Goal: Information Seeking & Learning: Find specific fact

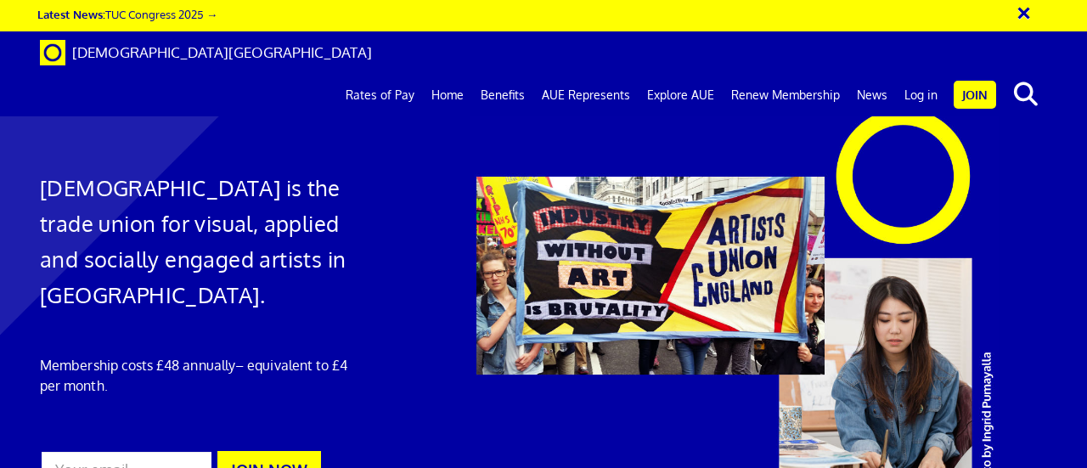
scroll to position [0, 3]
click at [1034, 92] on div at bounding box center [543, 318] width 1087 height 603
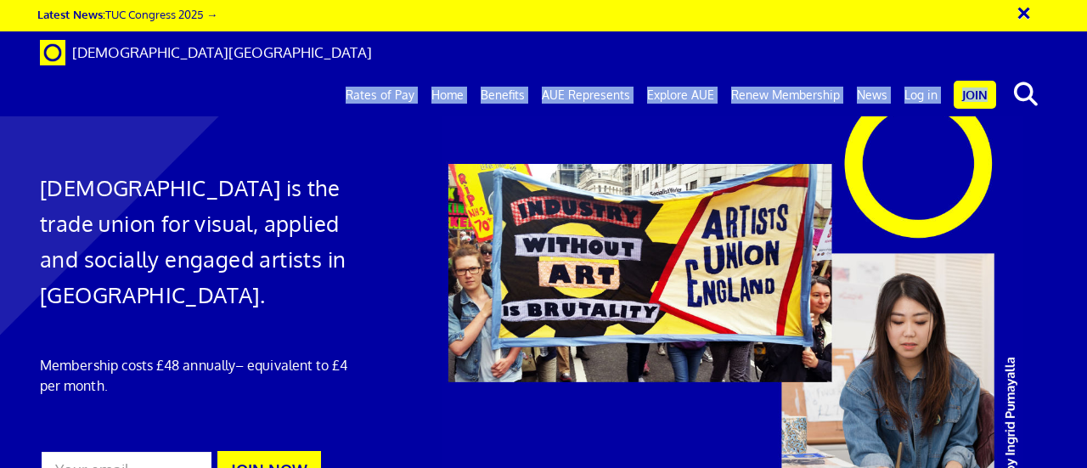
drag, startPoint x: 1086, startPoint y: 74, endPoint x: 974, endPoint y: 144, distance: 132.0
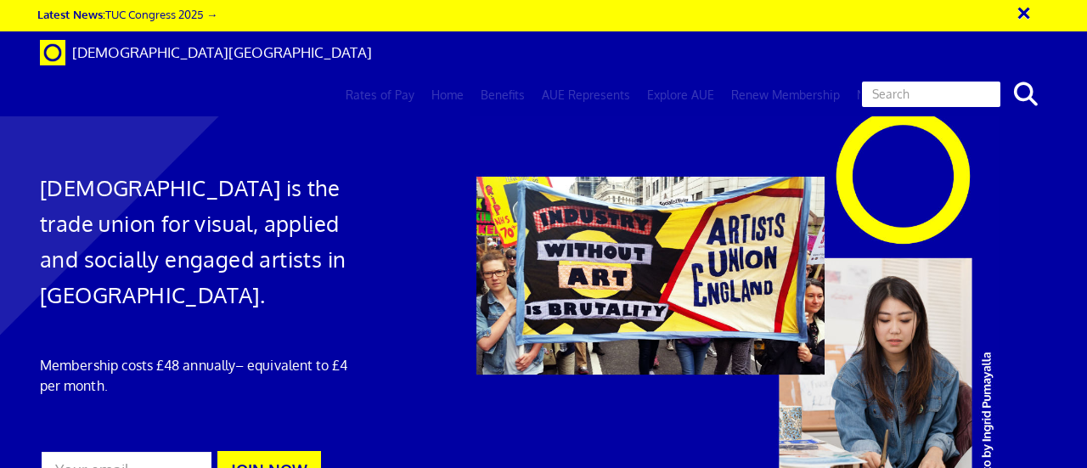
click at [976, 80] on input "text" at bounding box center [931, 94] width 142 height 29
click at [1000, 76] on button "search" at bounding box center [1026, 94] width 52 height 36
click at [983, 80] on input "opportunit" at bounding box center [931, 94] width 142 height 29
type input "o"
click at [1000, 76] on button "search" at bounding box center [1026, 94] width 52 height 36
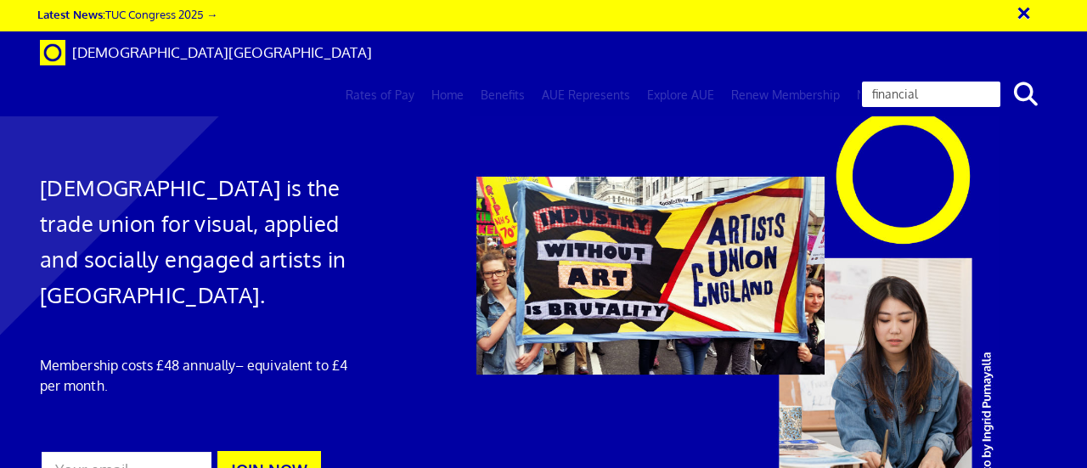
click at [967, 80] on input "financial" at bounding box center [931, 94] width 142 height 29
click at [1000, 76] on button "search" at bounding box center [1026, 94] width 52 height 36
click at [1020, 82] on icon "search" at bounding box center [1026, 94] width 30 height 24
click at [965, 80] on input "financial support" at bounding box center [931, 94] width 142 height 29
click at [1025, 82] on icon "search" at bounding box center [1026, 94] width 30 height 24
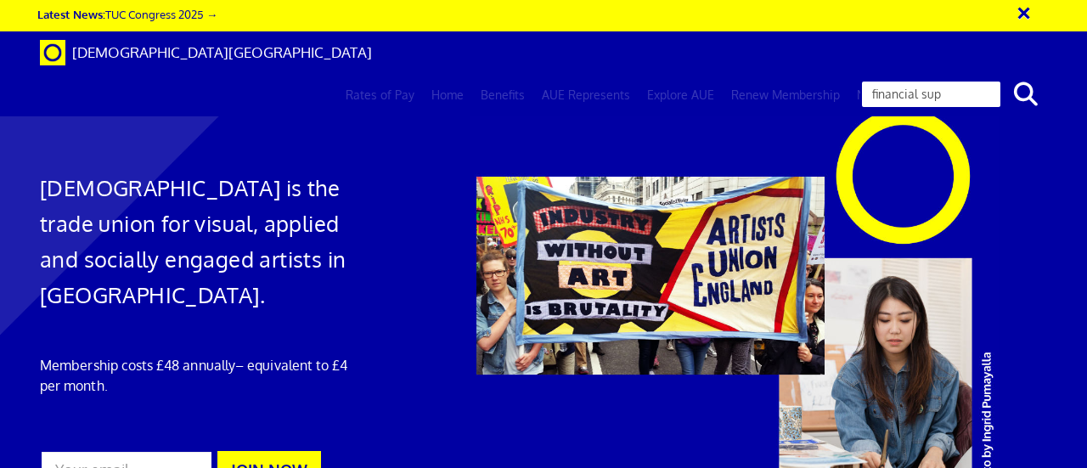
click at [958, 80] on input "financial sup" at bounding box center [931, 94] width 142 height 29
type input "financial"
click at [1000, 76] on button "search" at bounding box center [1026, 94] width 52 height 36
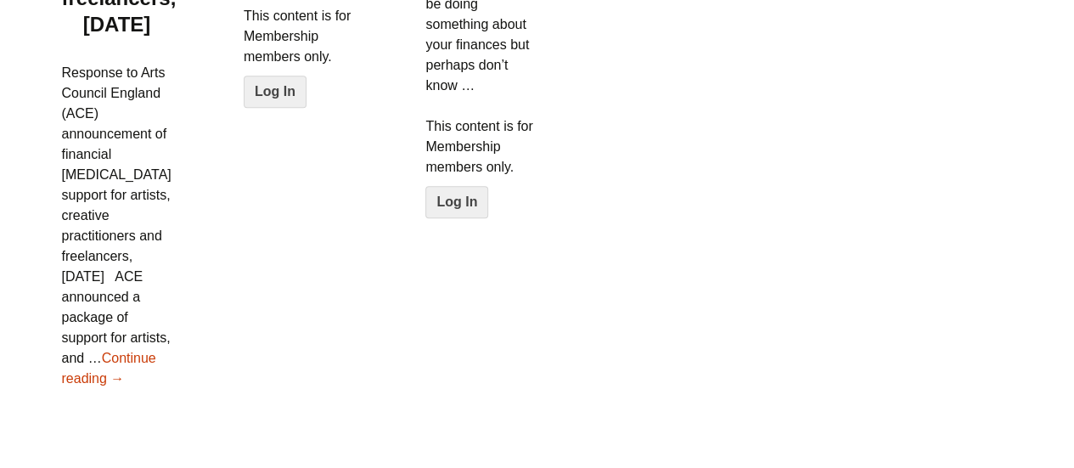
scroll to position [1032, 0]
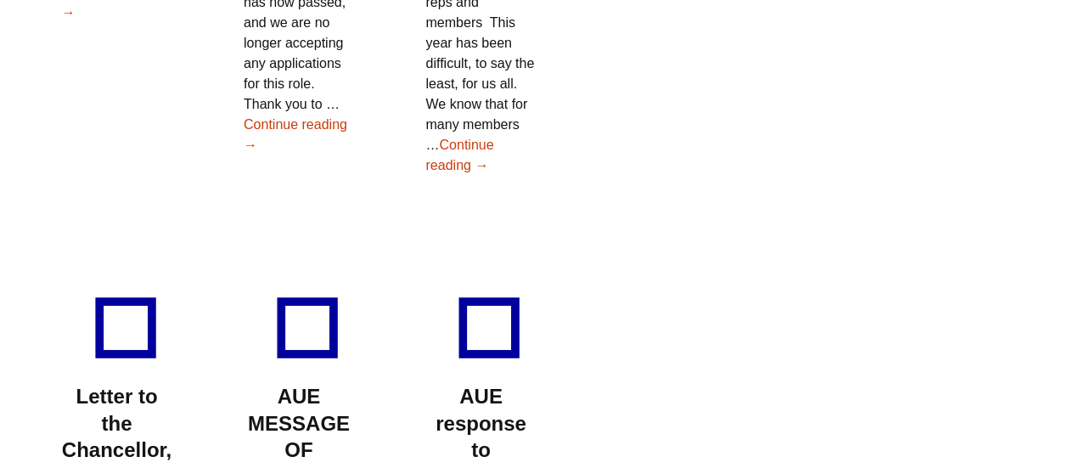
scroll to position [2521, 0]
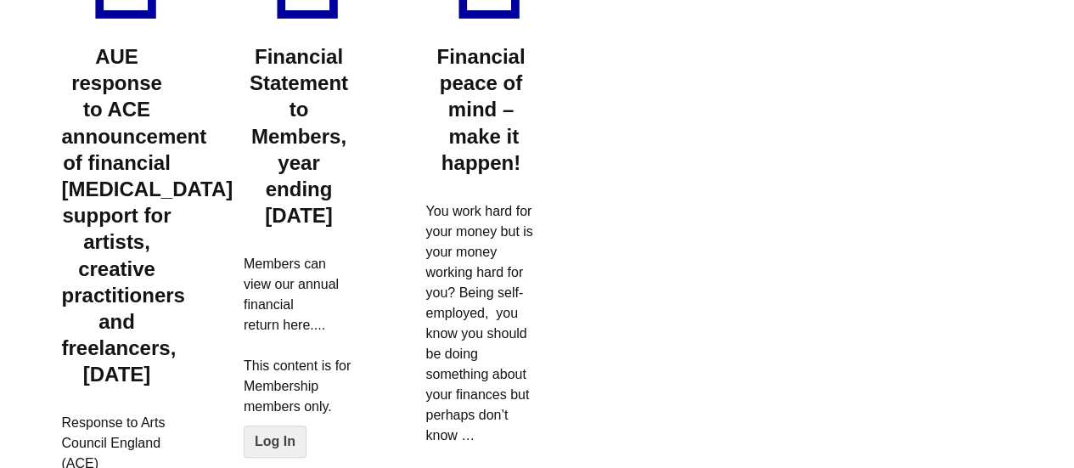
scroll to position [329, 0]
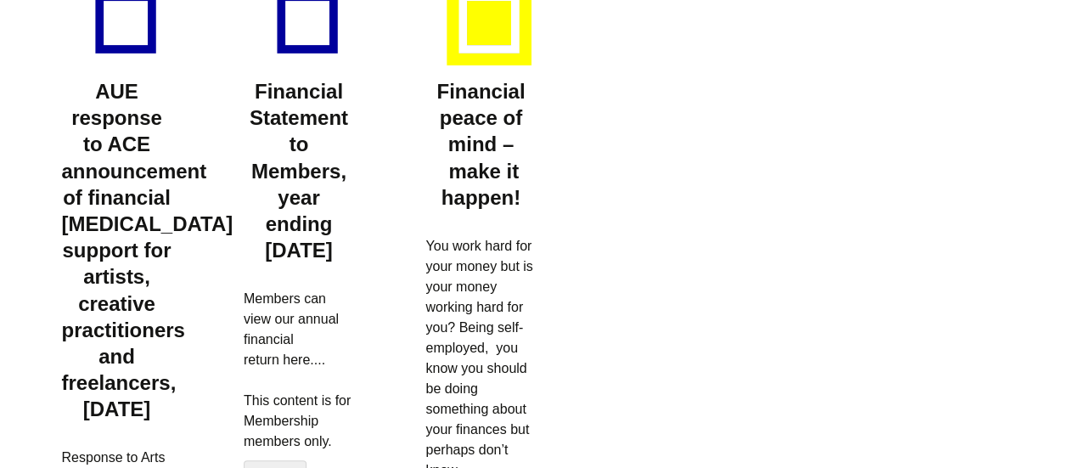
click at [496, 14] on div at bounding box center [489, 22] width 85 height 85
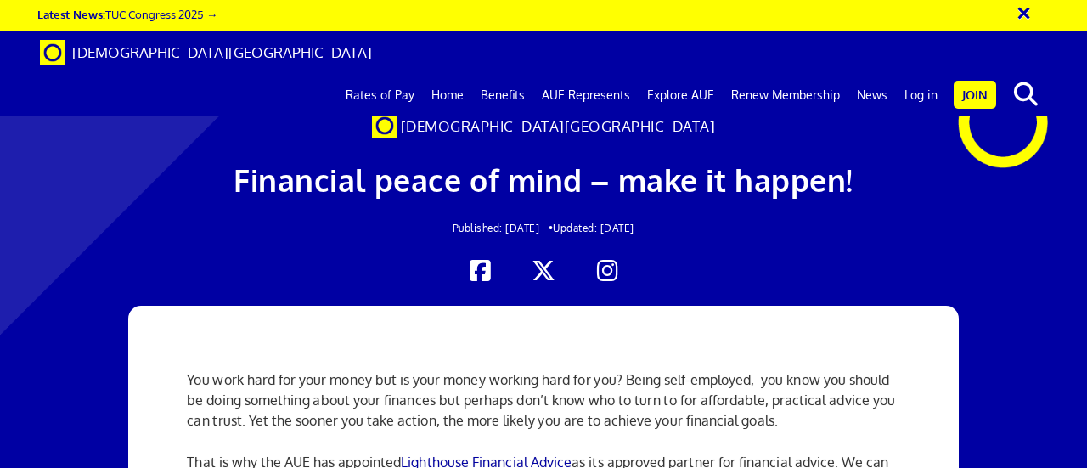
scroll to position [0, 3]
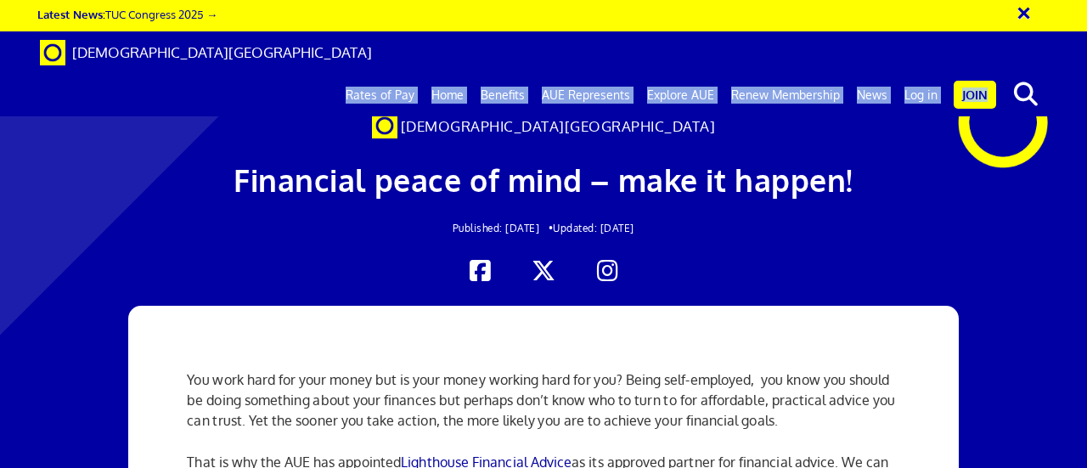
drag, startPoint x: 1084, startPoint y: 67, endPoint x: 1077, endPoint y: 109, distance: 42.2
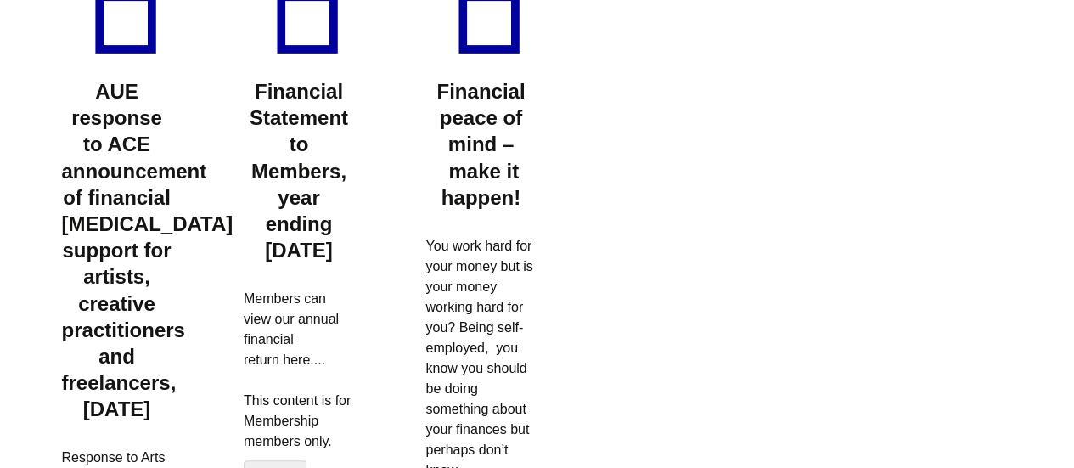
scroll to position [329, 0]
